Goal: Task Accomplishment & Management: Use online tool/utility

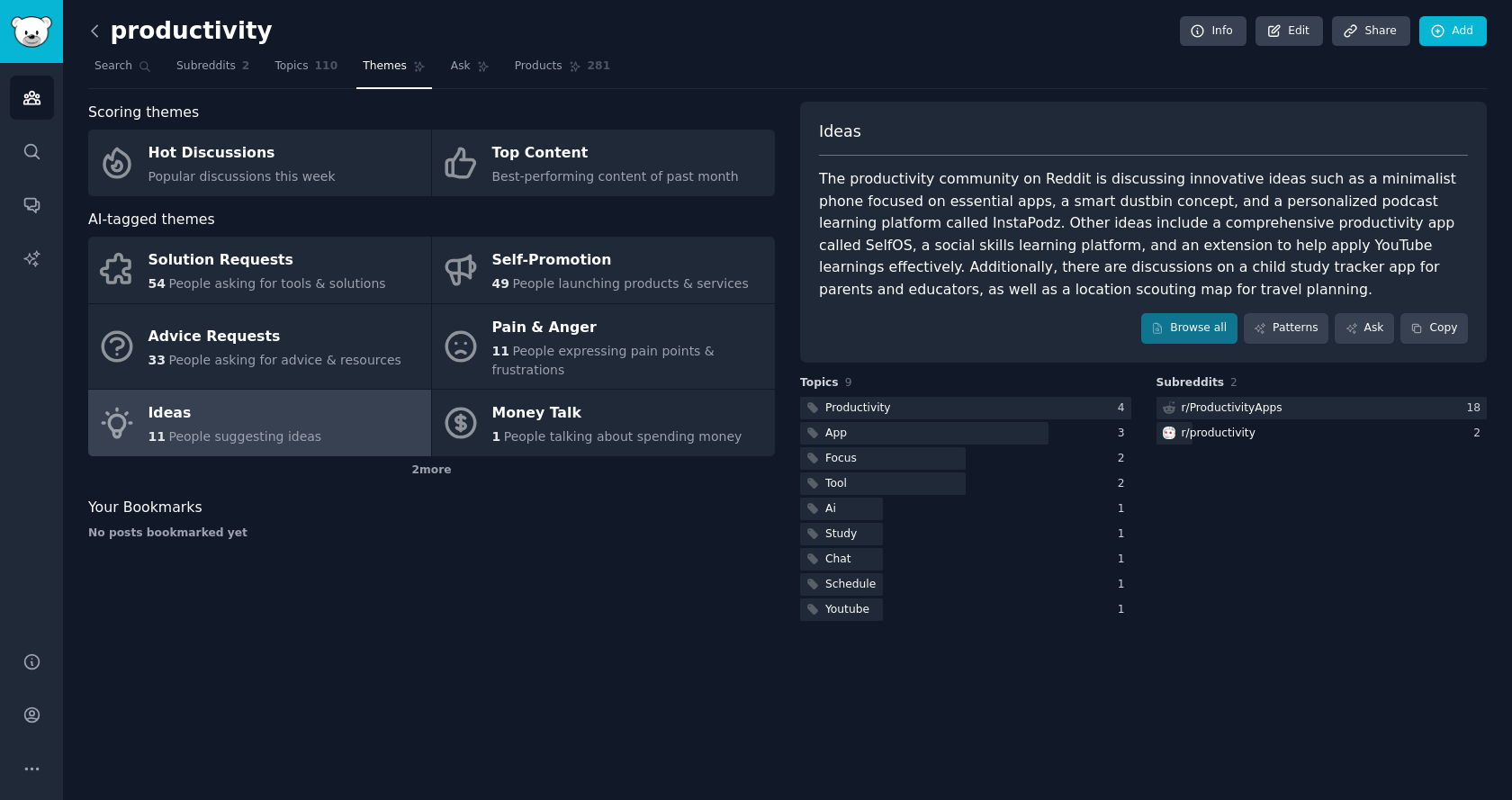
click at [98, 33] on icon at bounding box center [95, 30] width 19 height 19
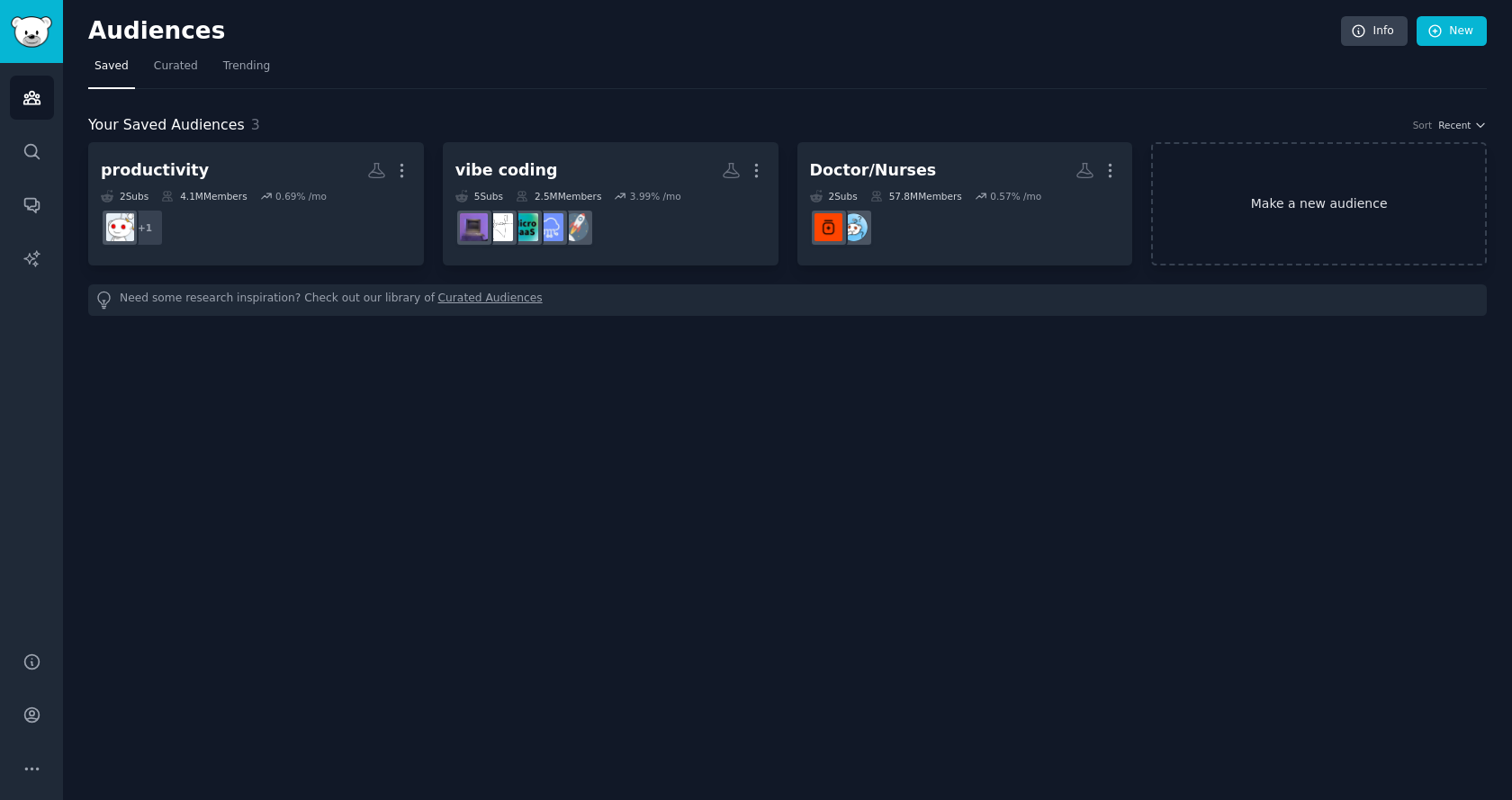
click at [1247, 203] on link "Make a new audience" at bounding box center [1319, 204] width 336 height 123
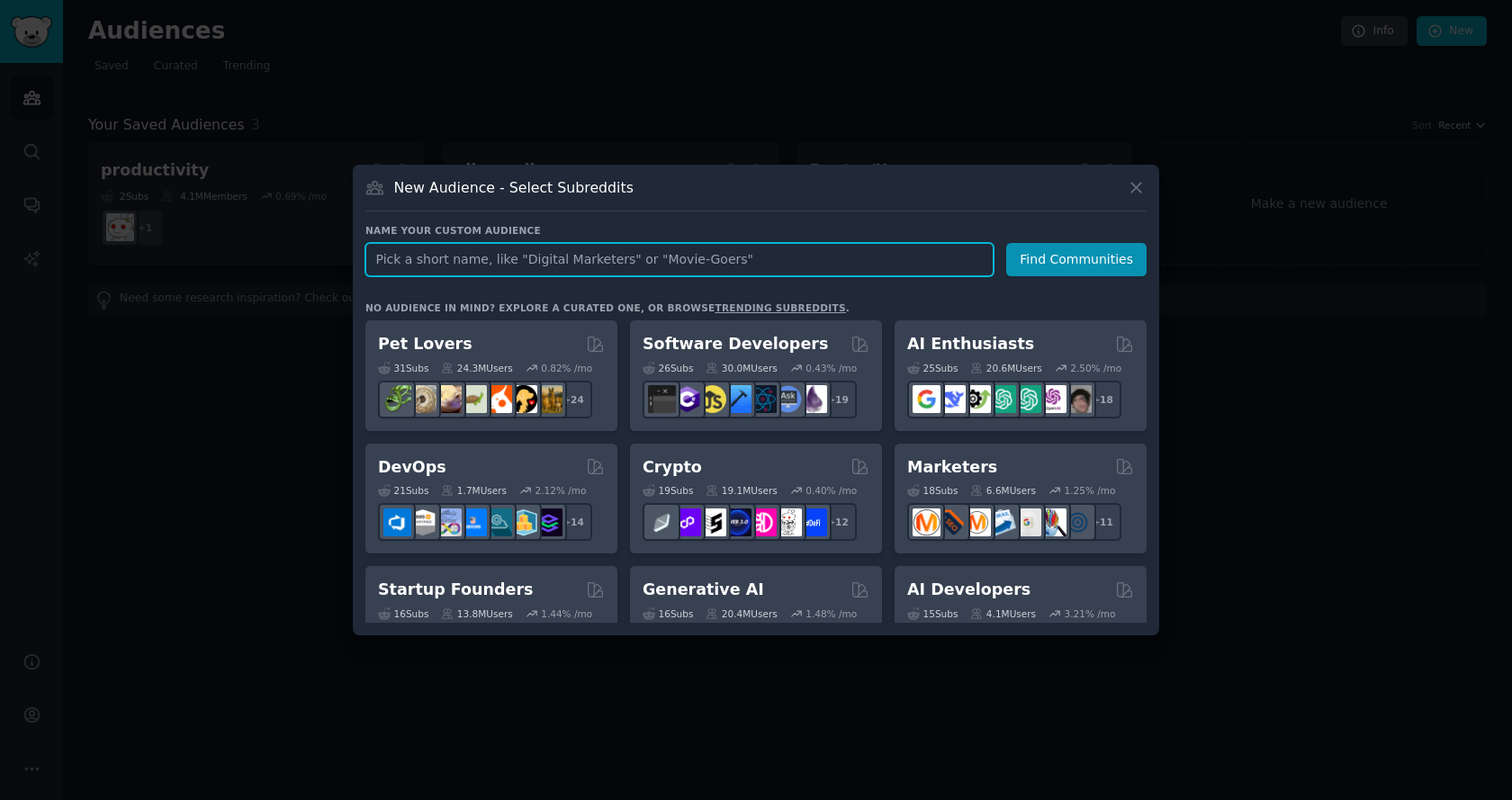
click at [504, 259] on input "text" at bounding box center [679, 259] width 628 height 33
type input "tiktokshop"
click button "Find Communities" at bounding box center [1076, 259] width 141 height 33
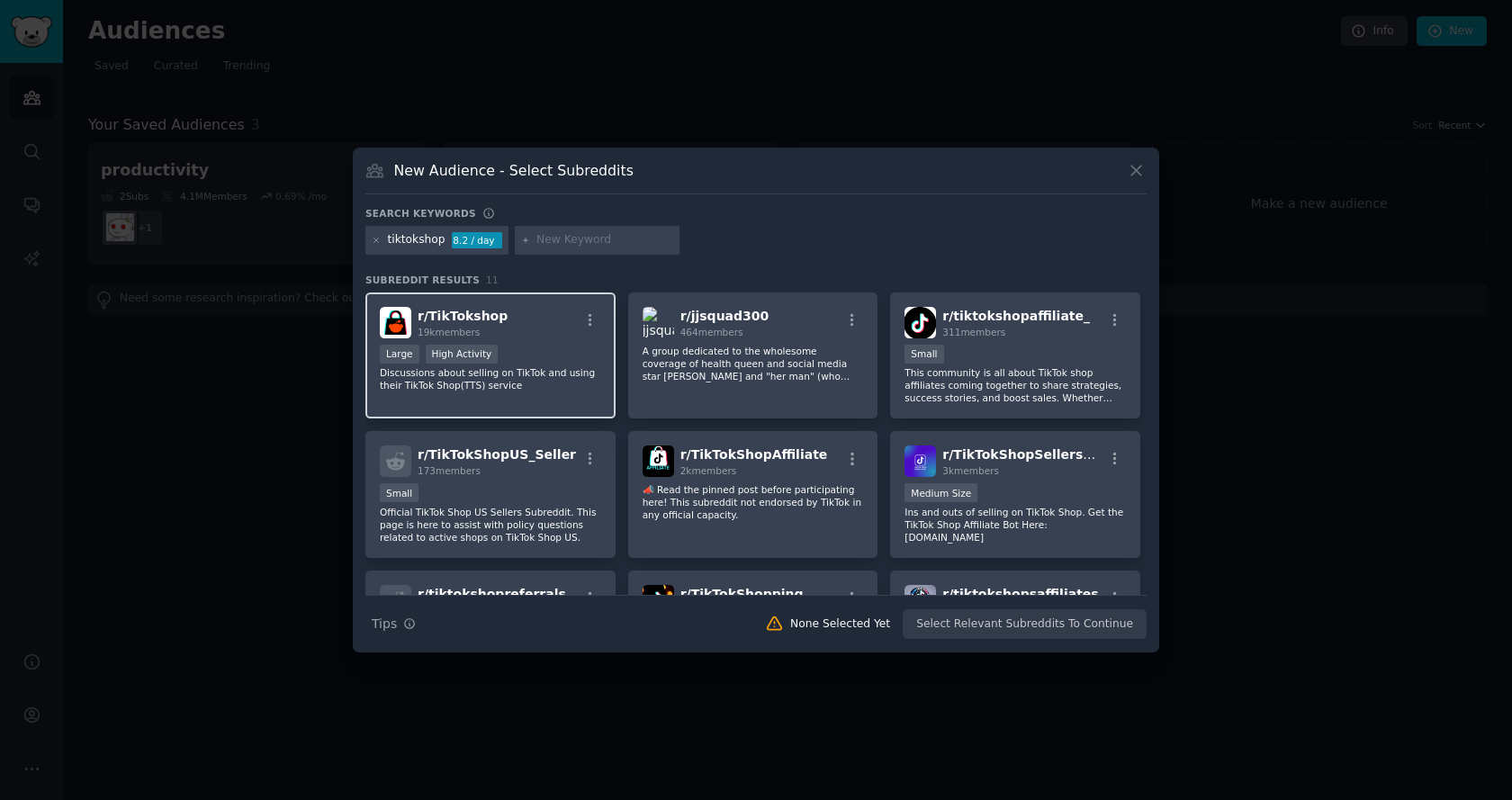
click at [536, 360] on div "Large High Activity" at bounding box center [490, 356] width 222 height 22
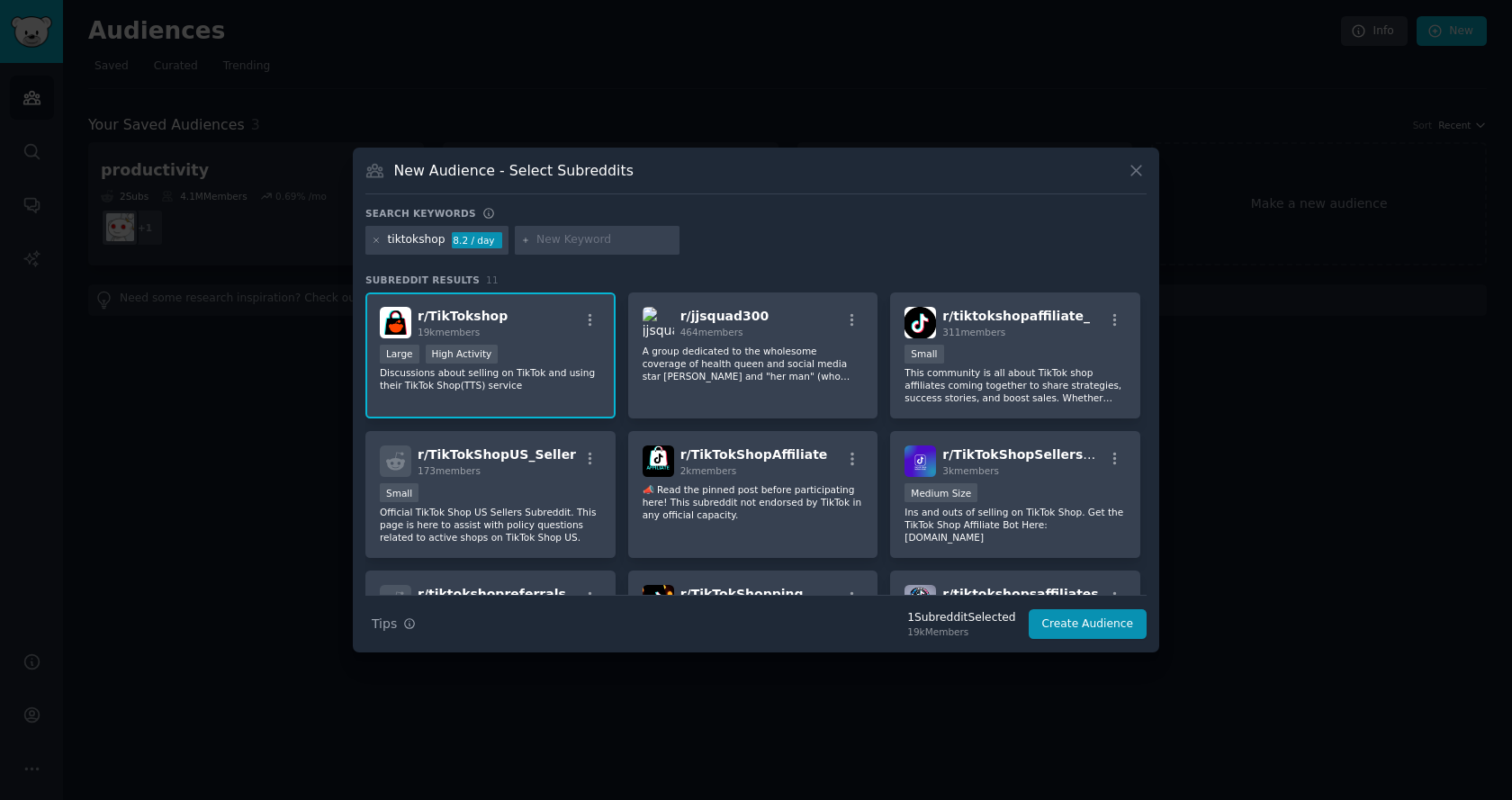
click at [567, 241] on input "text" at bounding box center [604, 241] width 137 height 17
type input "tiktok shop"
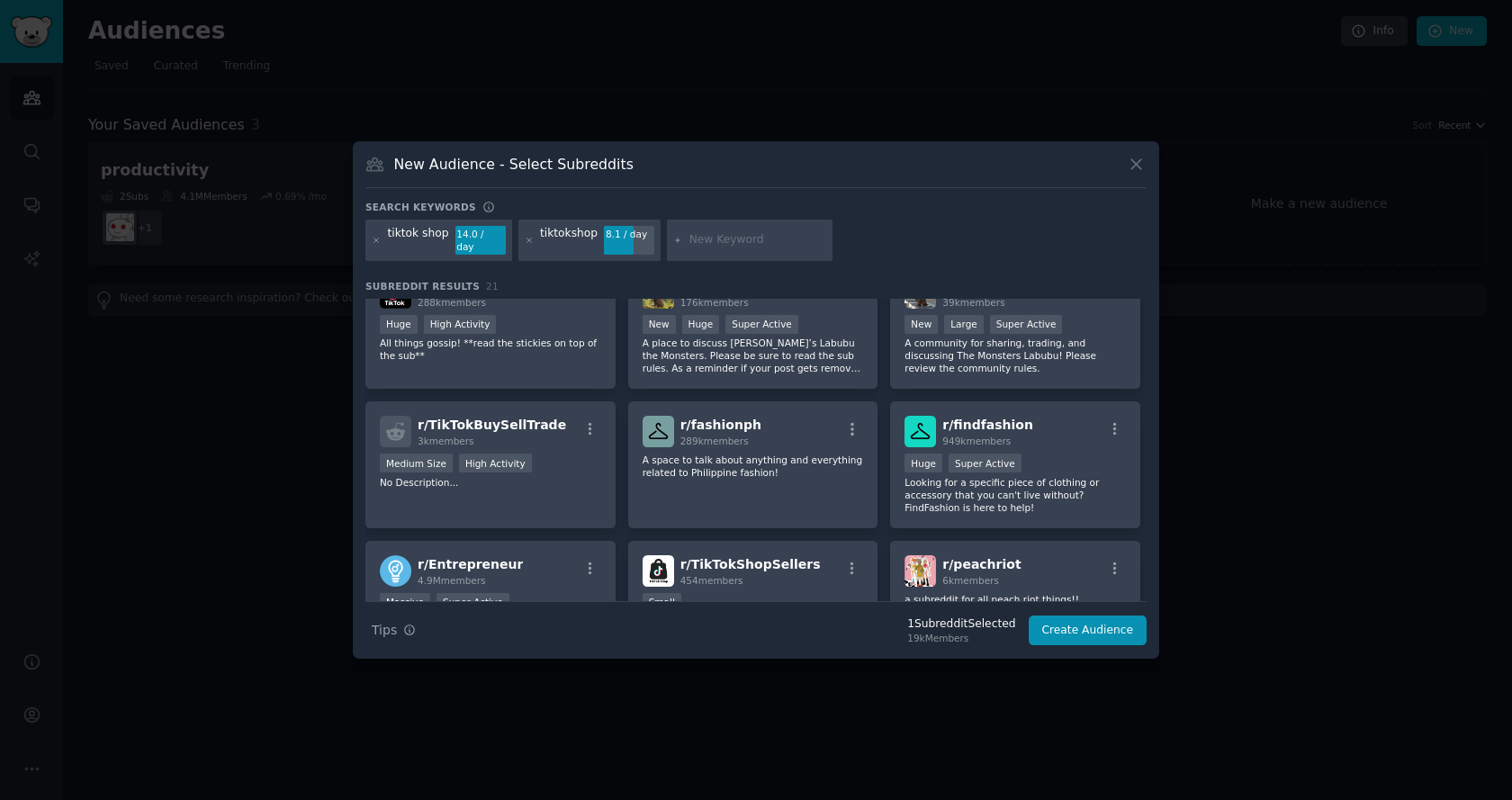
scroll to position [646, 0]
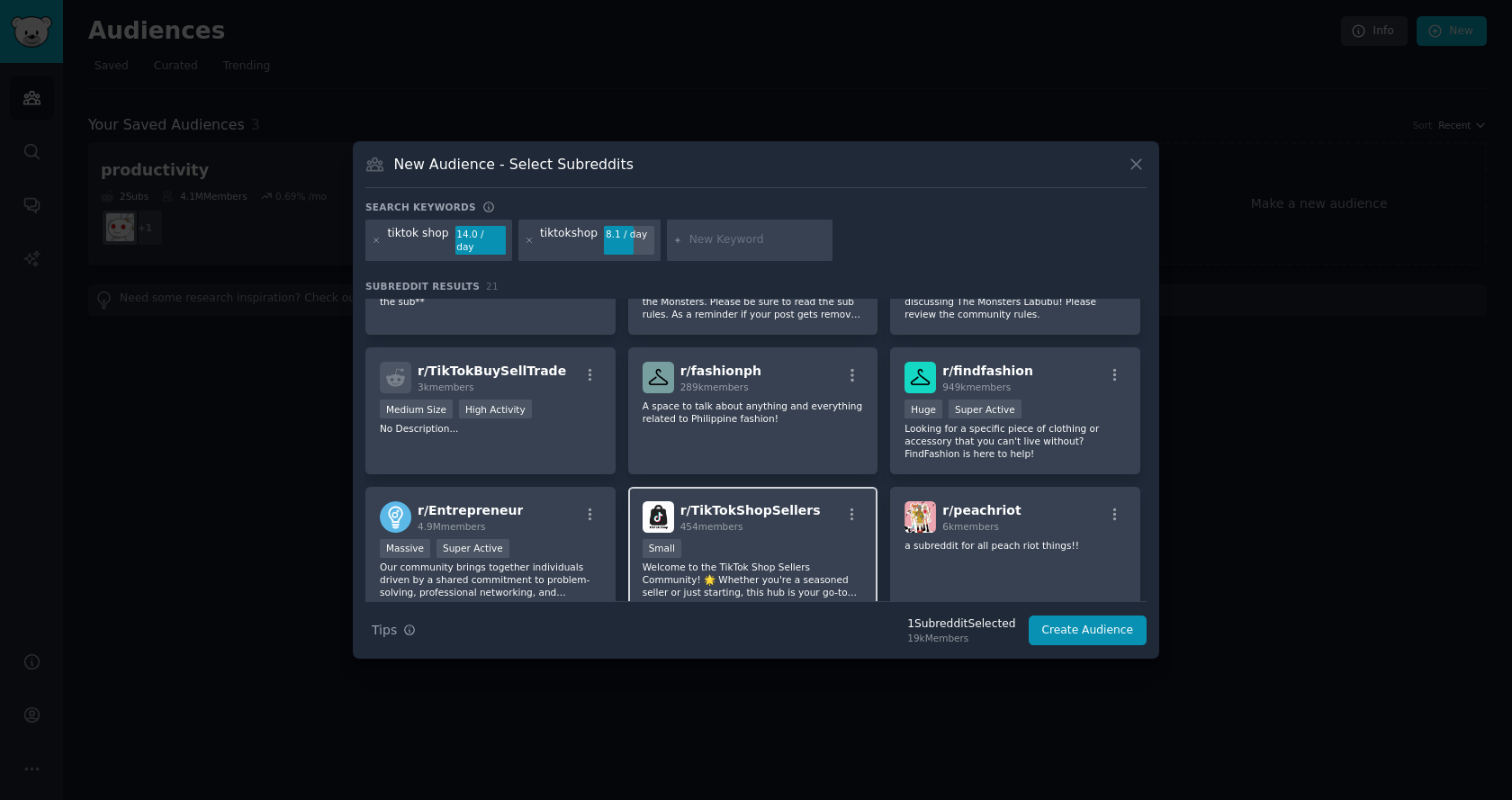
click at [757, 539] on div "Small" at bounding box center [753, 550] width 222 height 22
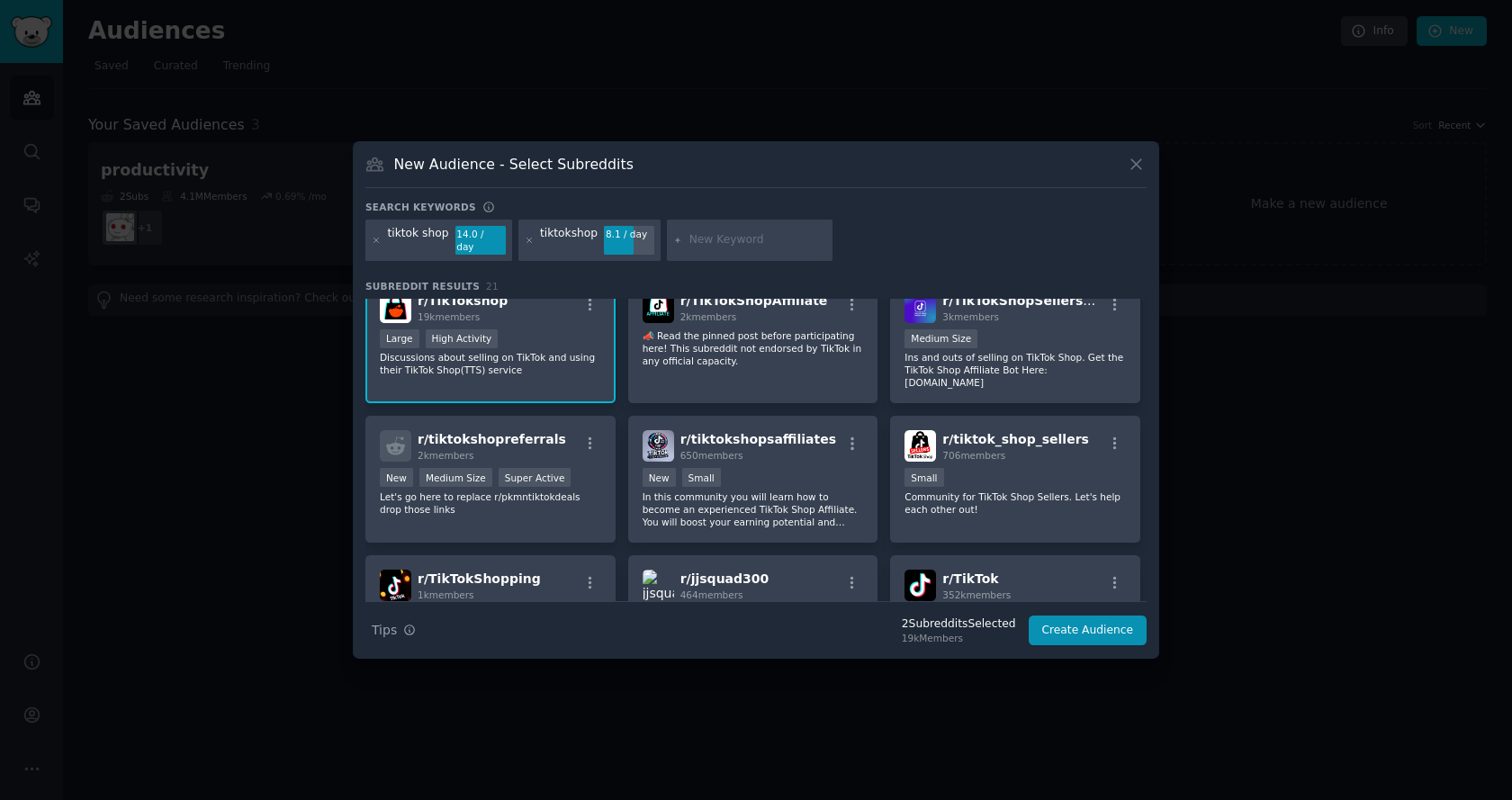
scroll to position [0, 0]
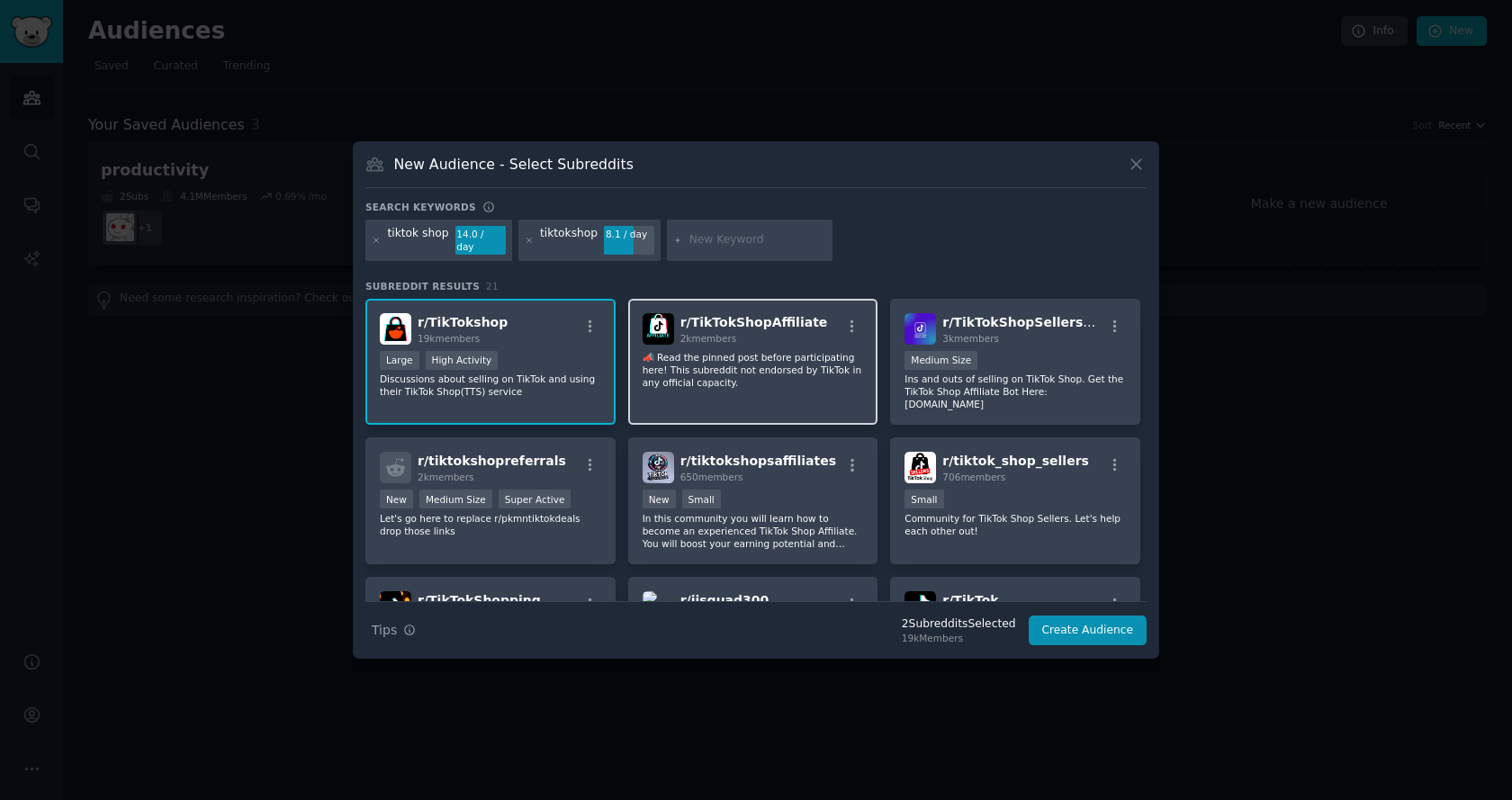
click at [737, 362] on p "📣 Read the pinned post before participating here! This subreddit not endorsed b…" at bounding box center [753, 370] width 222 height 38
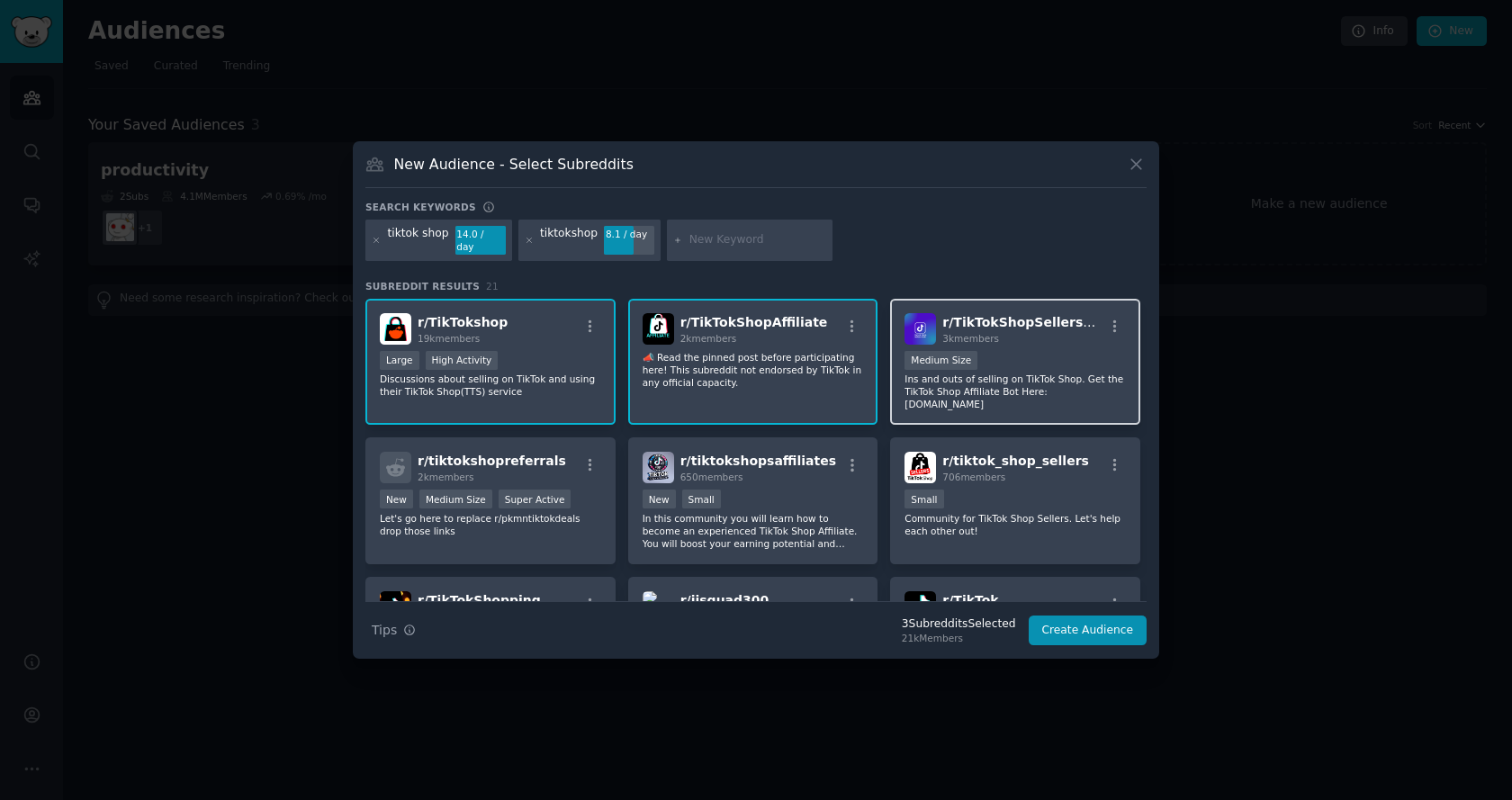
click at [1042, 351] on div "Medium Size" at bounding box center [1015, 362] width 222 height 22
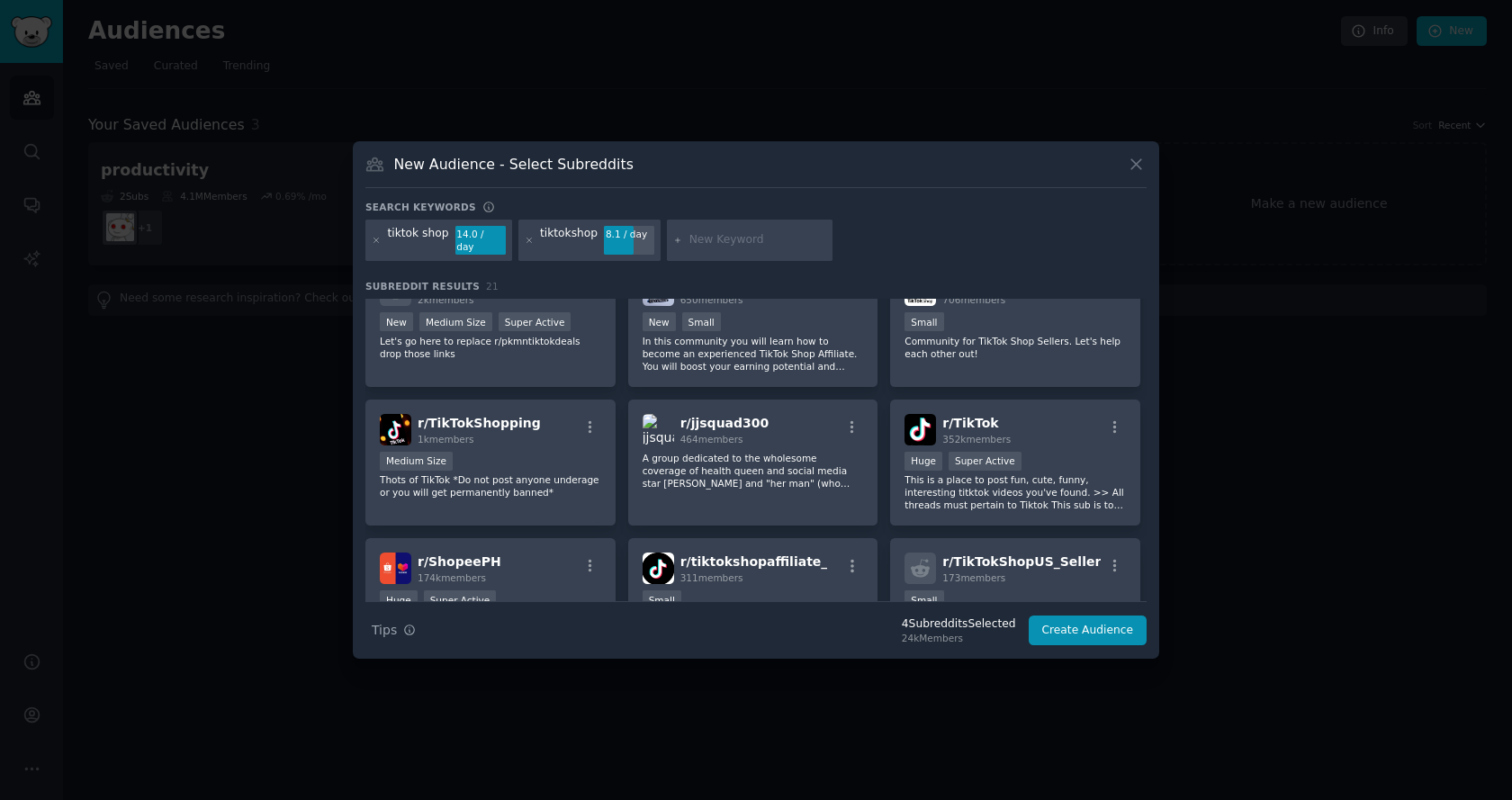
scroll to position [180, 0]
click at [1036, 334] on p "Community for TikTok Shop Sellers. Let's help each other out!" at bounding box center [1015, 344] width 222 height 25
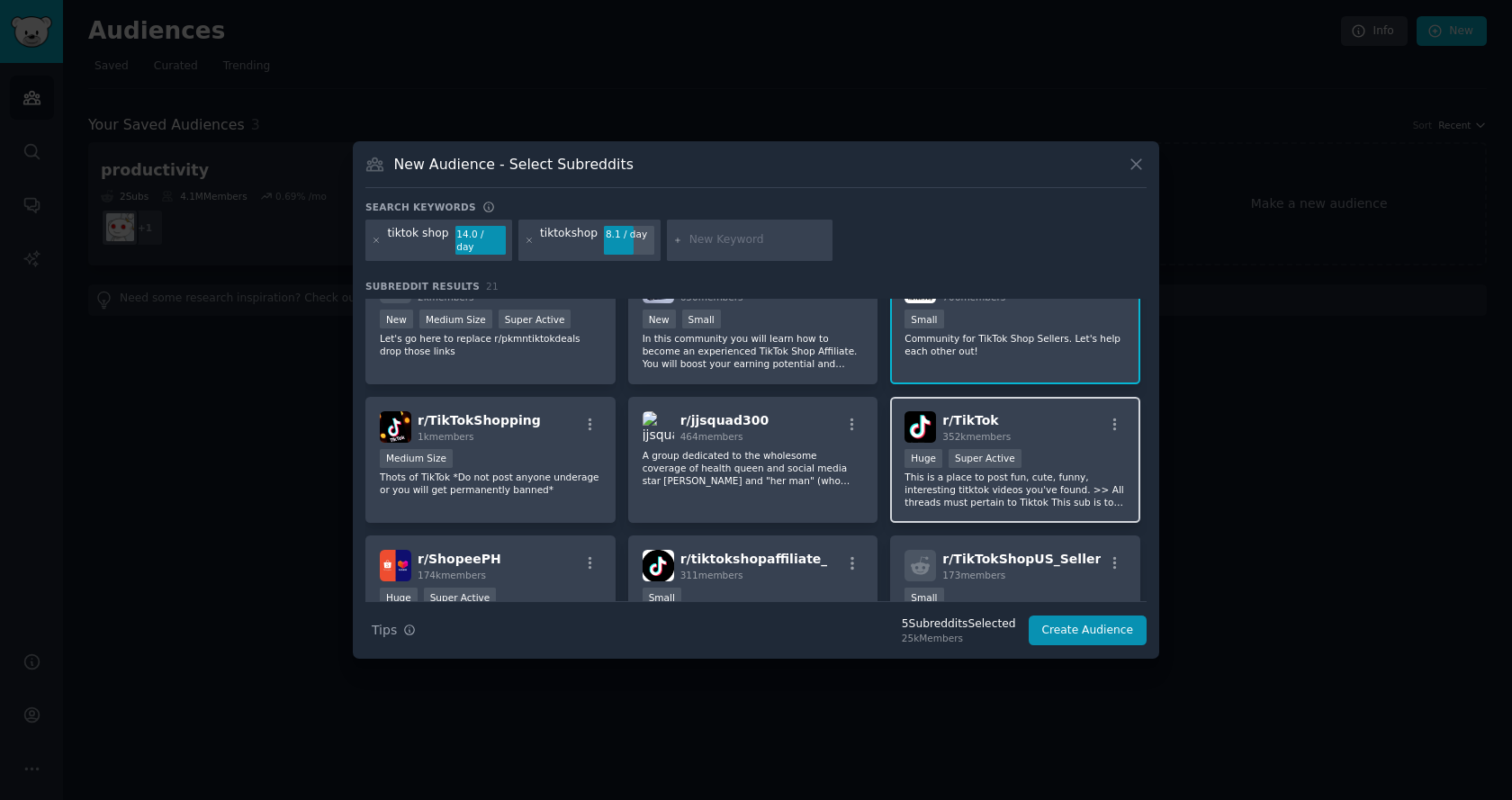
click at [1050, 471] on p "This is a place to post fun, cute, funny, interesting titktok videos you've fou…" at bounding box center [1015, 489] width 222 height 38
click at [1116, 618] on button "Create Audience" at bounding box center [1088, 630] width 119 height 30
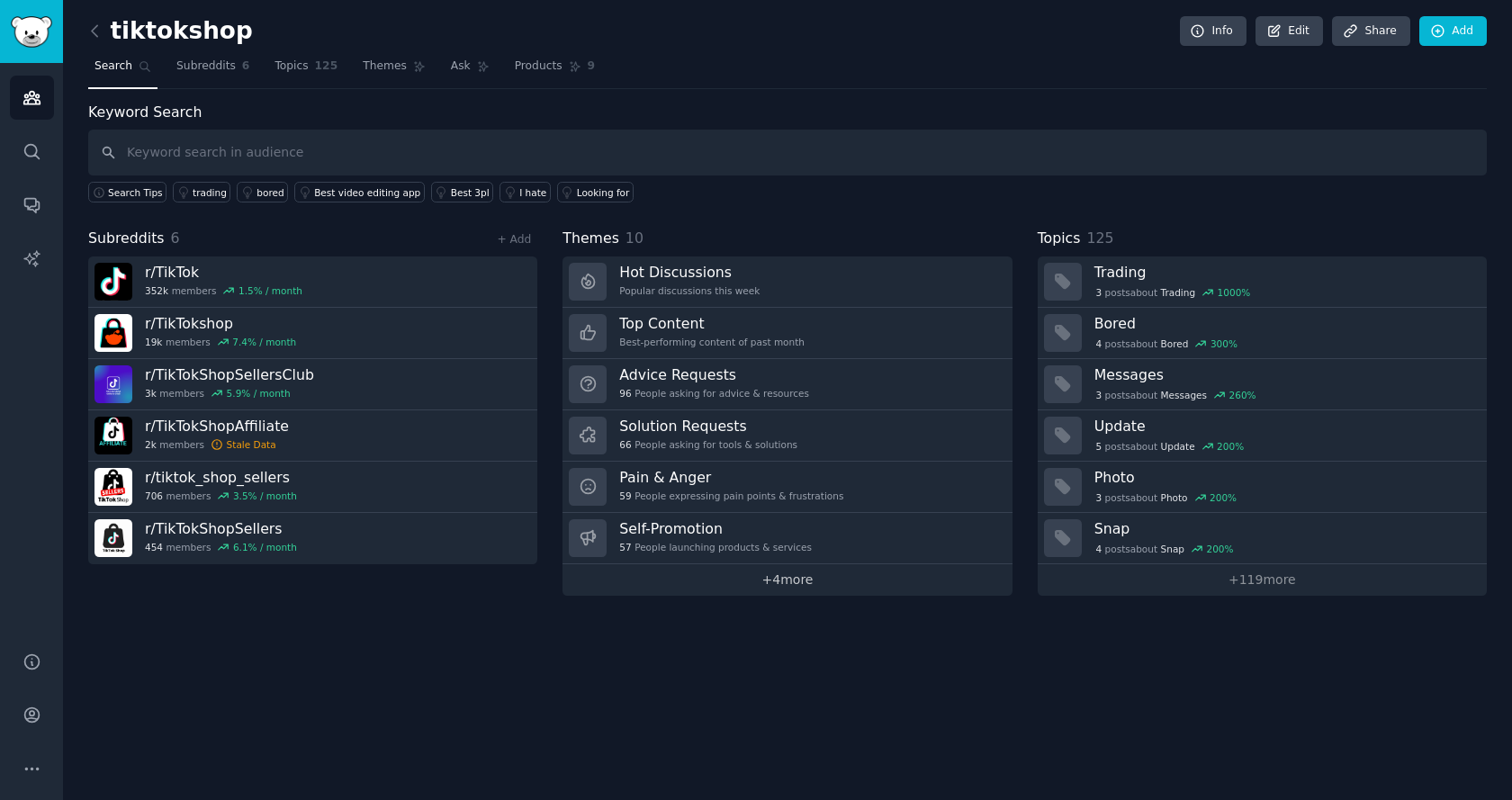
click at [770, 578] on link "+ 4 more" at bounding box center [787, 580] width 449 height 31
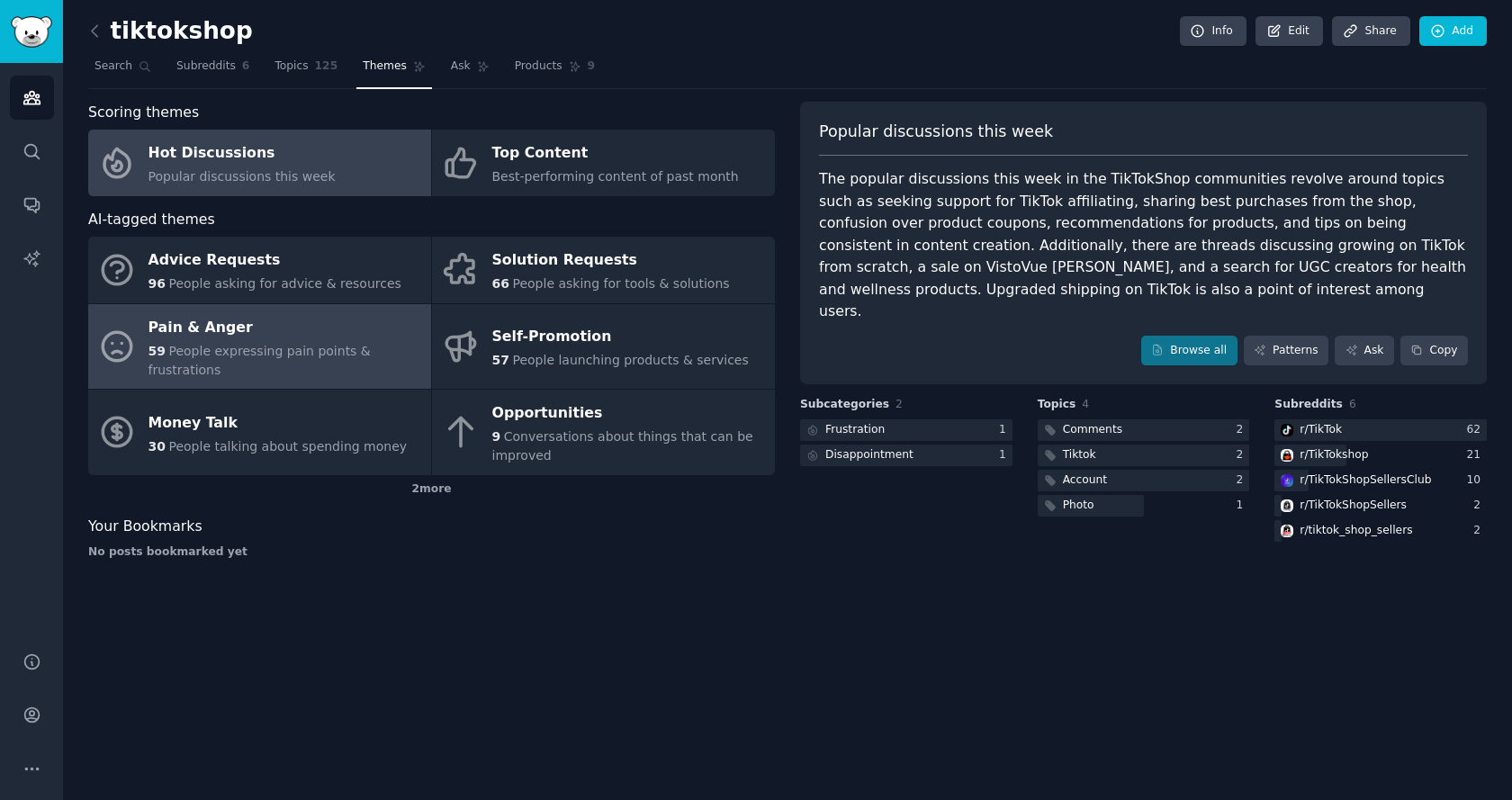
click at [321, 338] on div "Pain & Anger" at bounding box center [285, 327] width 274 height 29
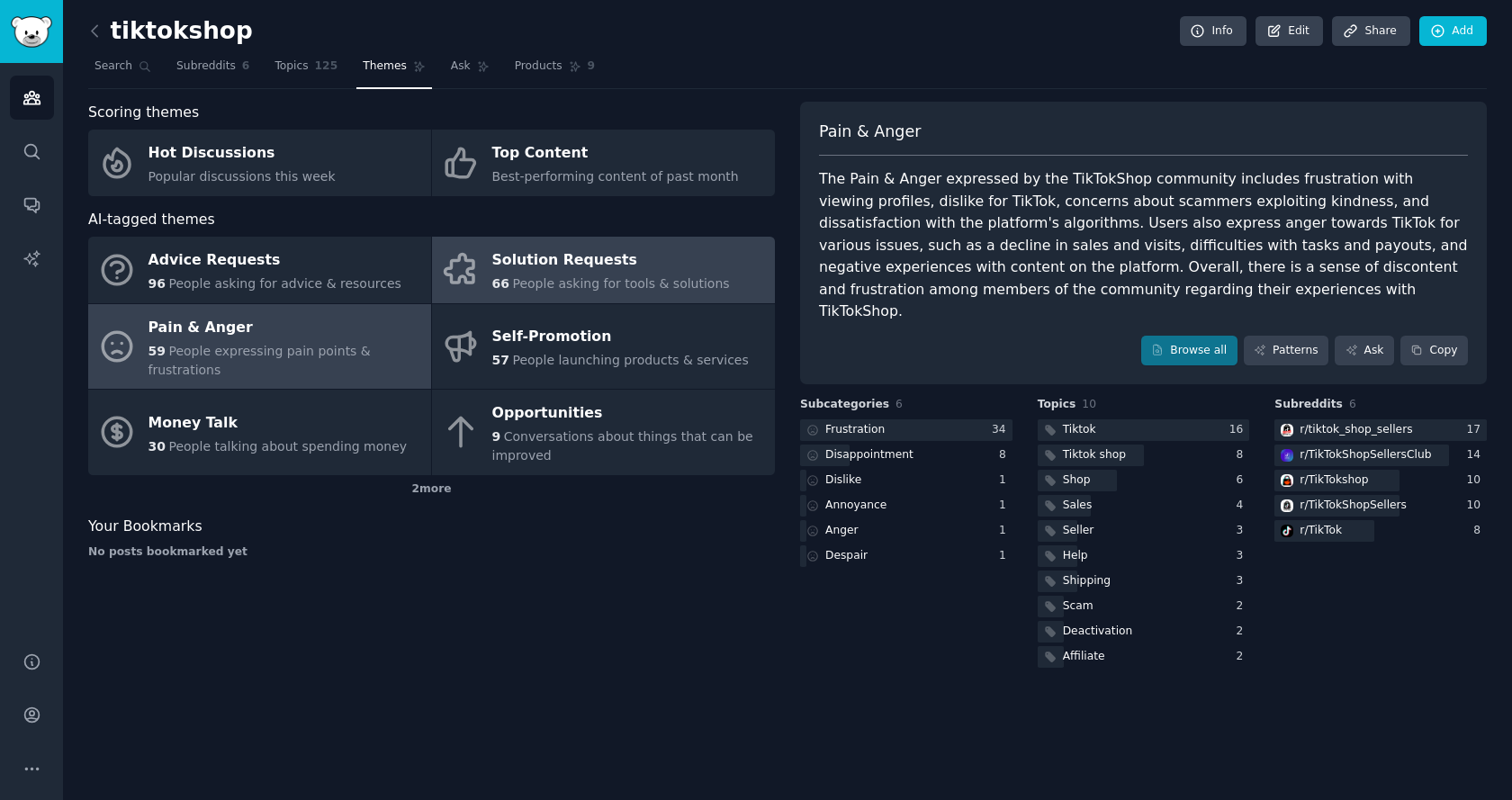
click at [595, 266] on div "Solution Requests" at bounding box center [611, 260] width 237 height 29
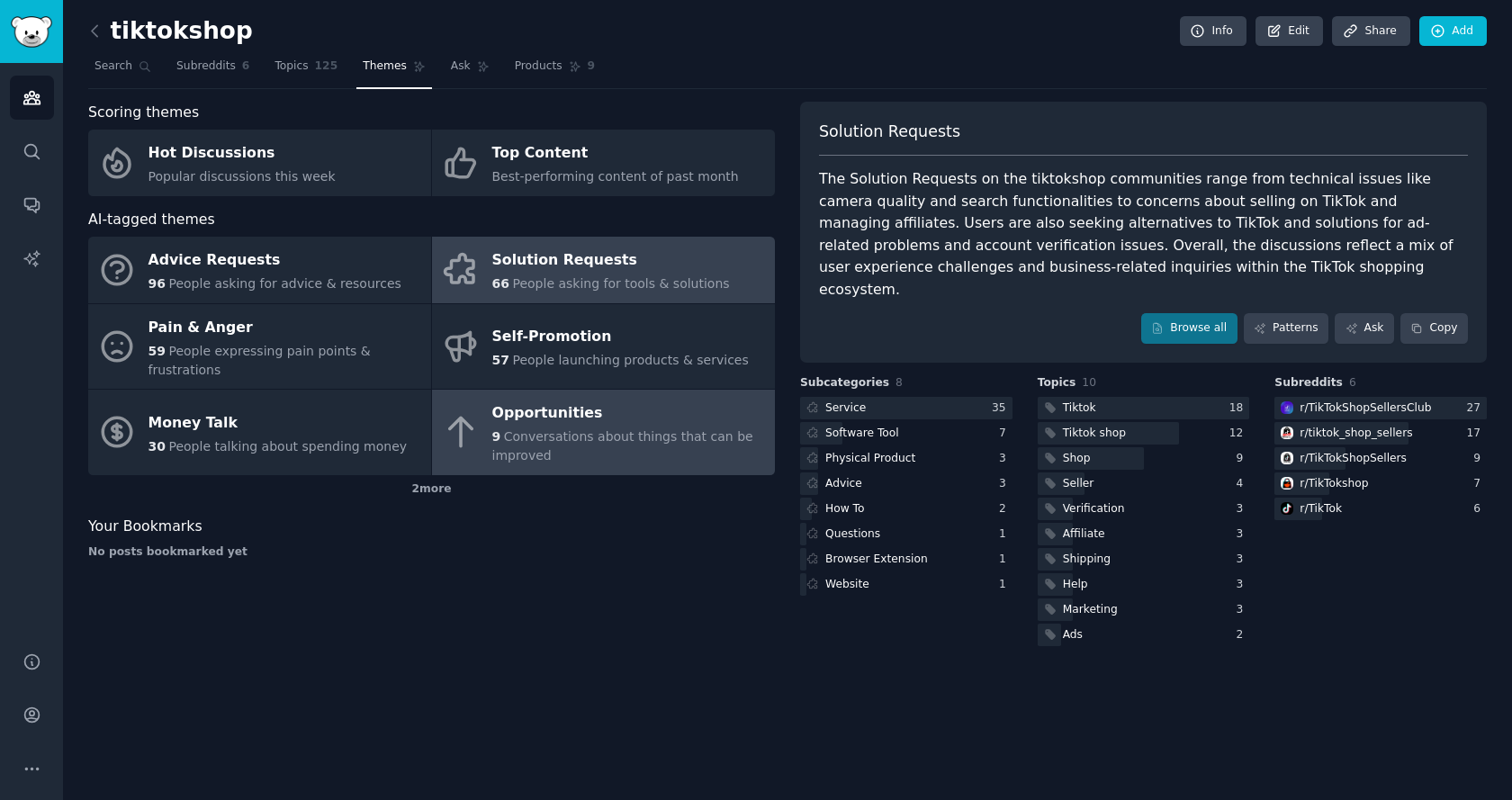
click at [565, 400] on div "Opportunities" at bounding box center [629, 414] width 274 height 29
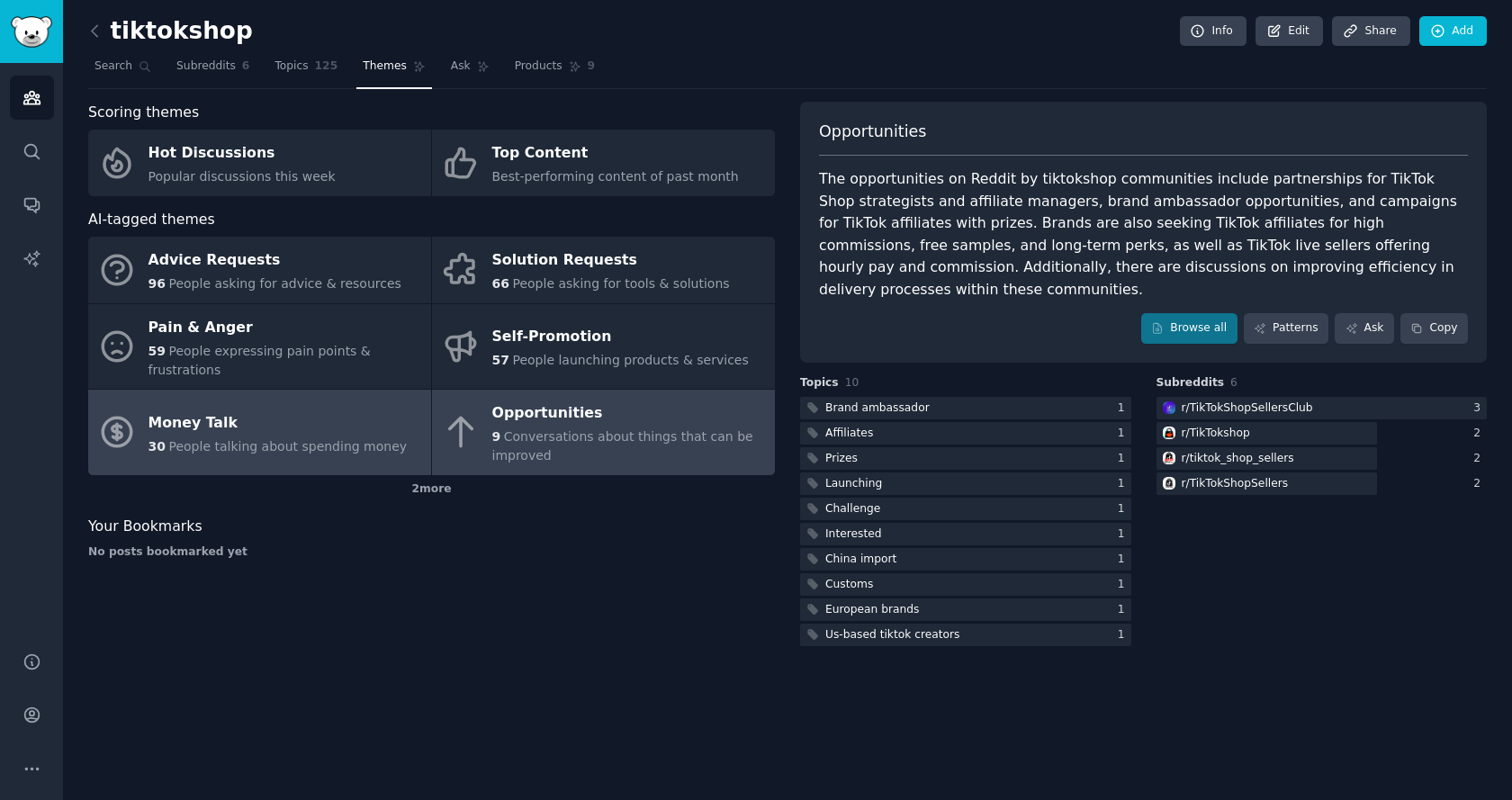
click at [254, 413] on div "Money Talk" at bounding box center [278, 422] width 259 height 29
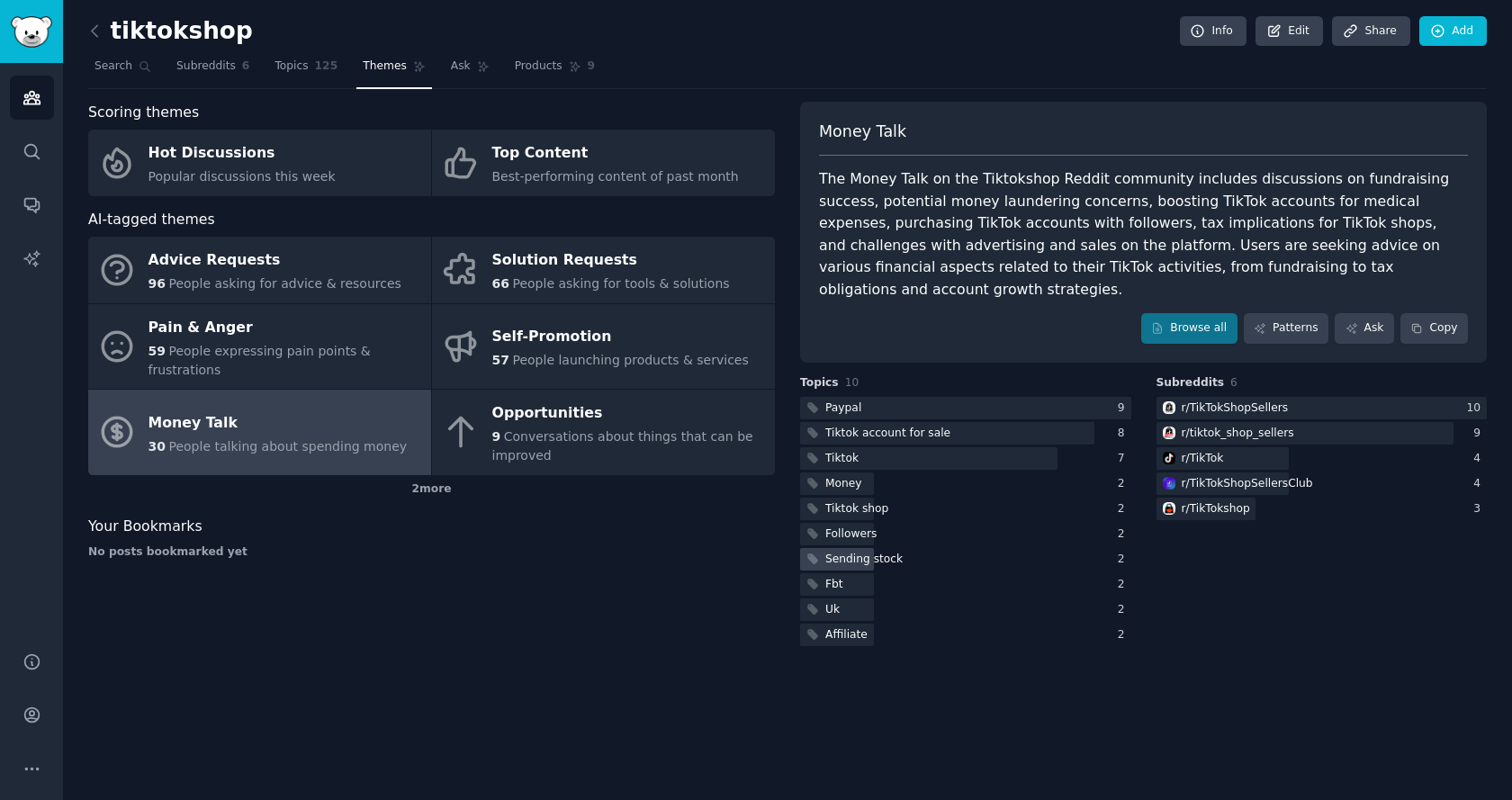
click at [853, 552] on div "Sending stock" at bounding box center [865, 560] width 77 height 17
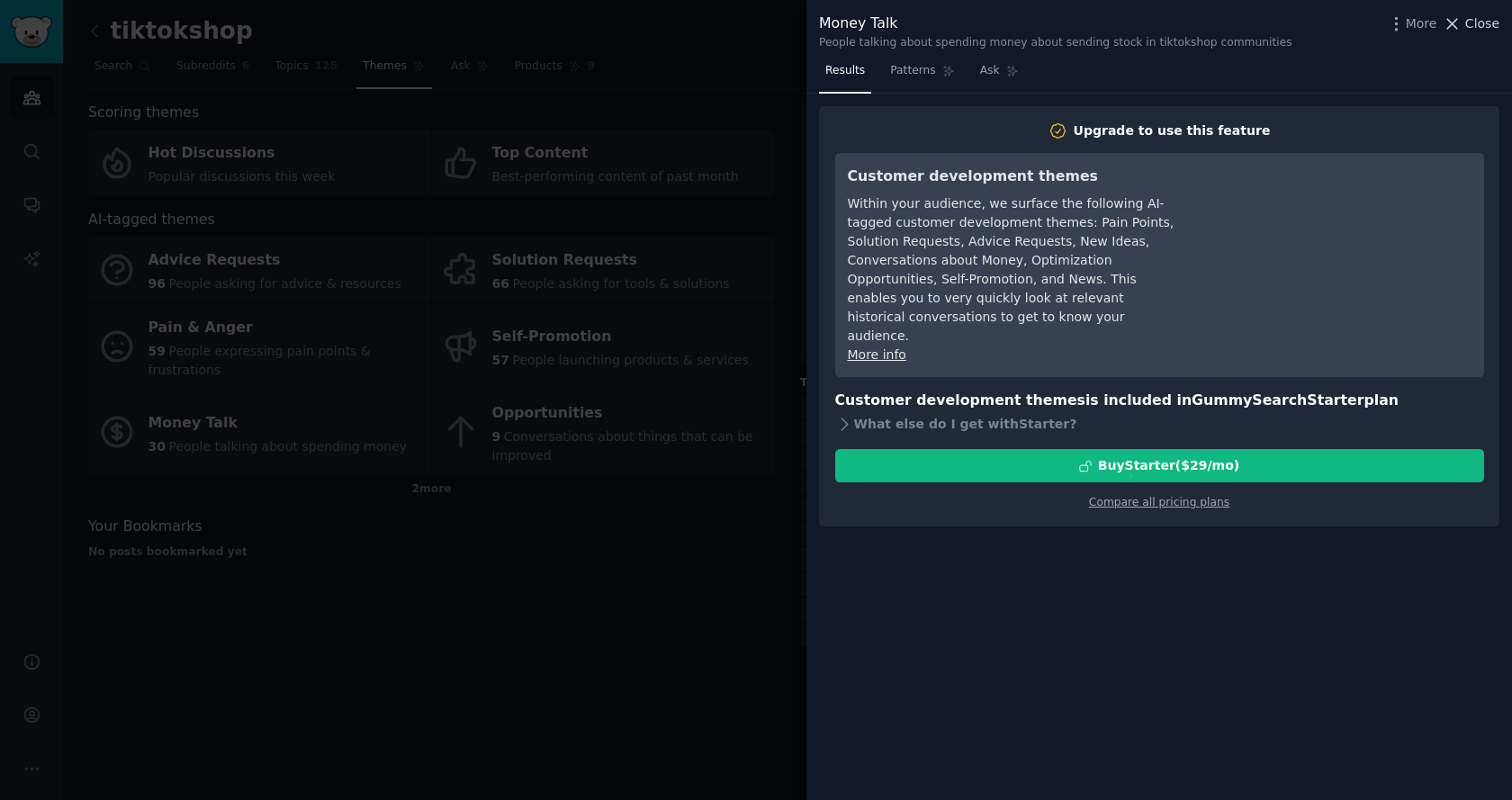
click at [1471, 29] on span "Close" at bounding box center [1482, 24] width 34 height 19
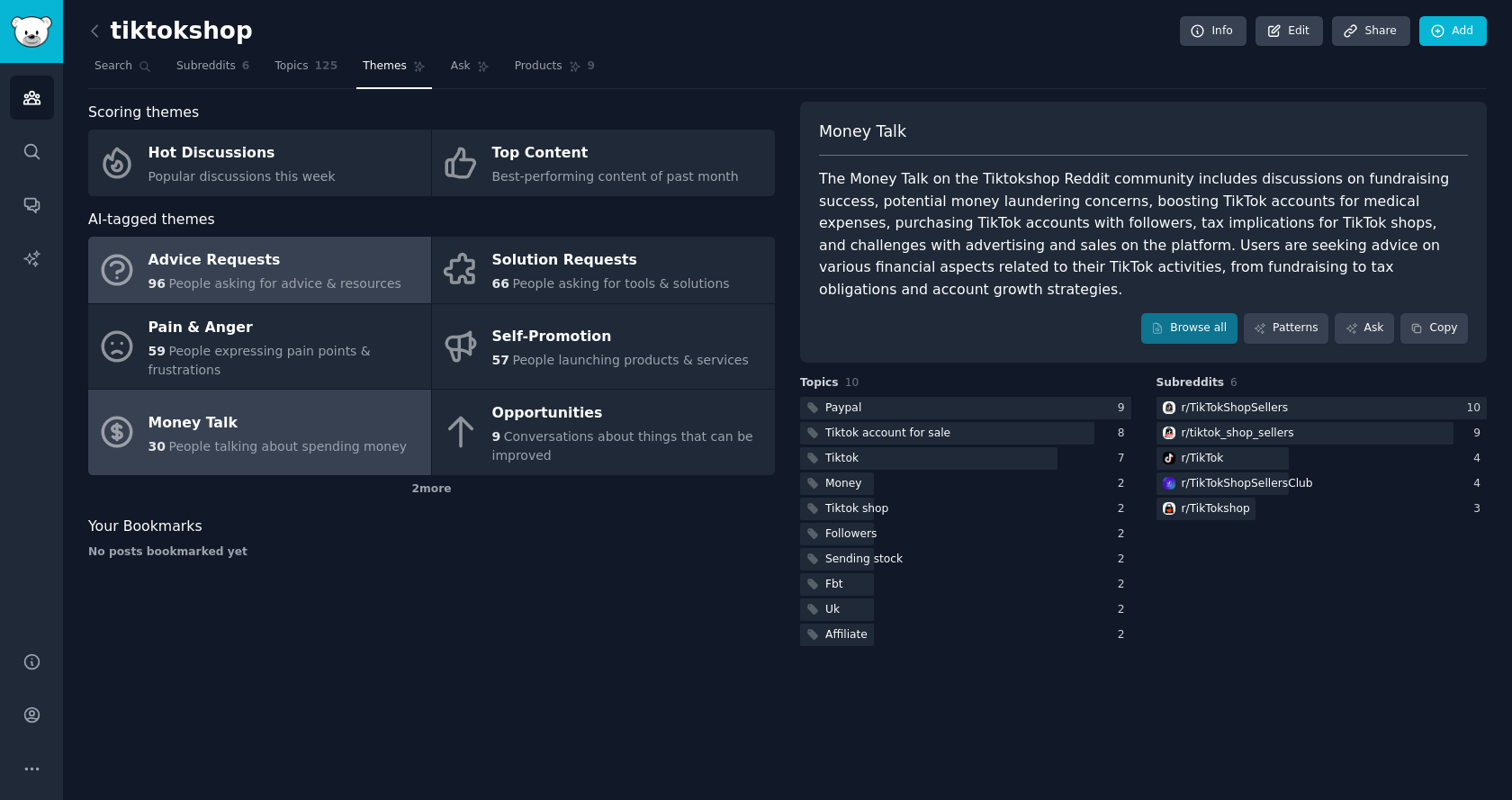
click at [268, 265] on div "Advice Requests" at bounding box center [274, 260] width 253 height 29
